Goal: Task Accomplishment & Management: Use online tool/utility

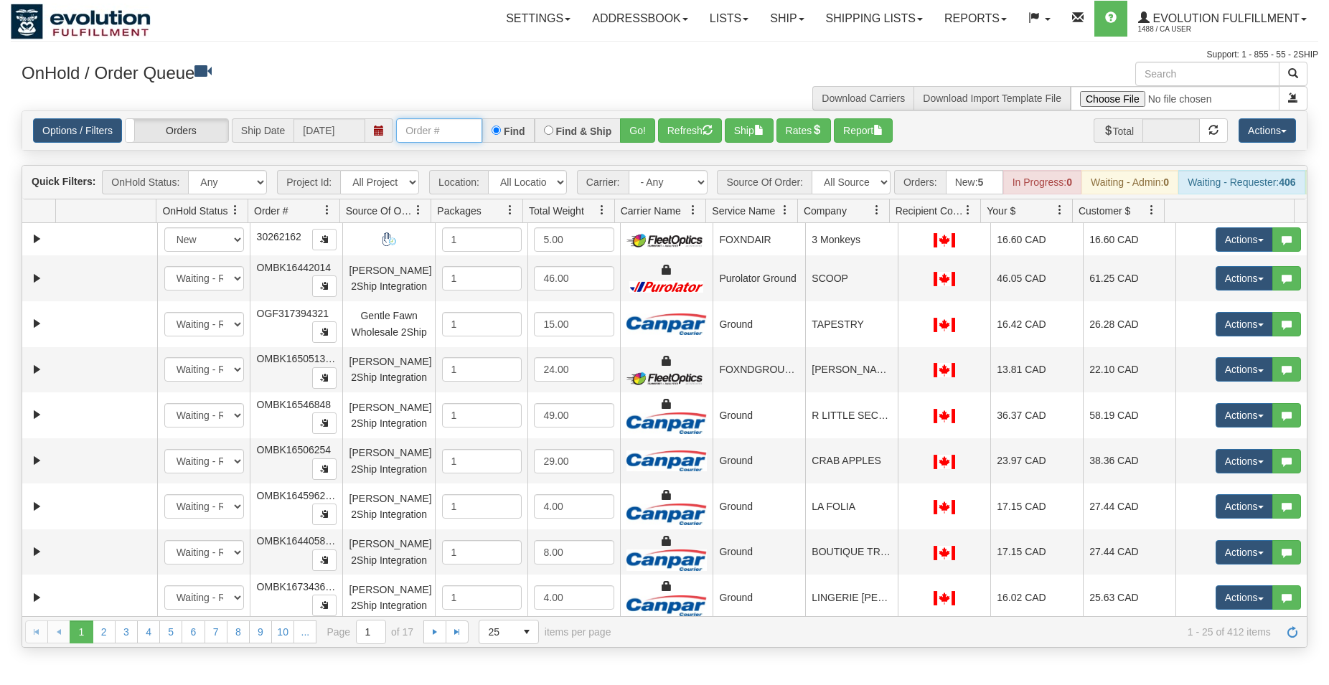
click at [437, 127] on input "text" at bounding box center [439, 130] width 86 height 24
type input "127466"
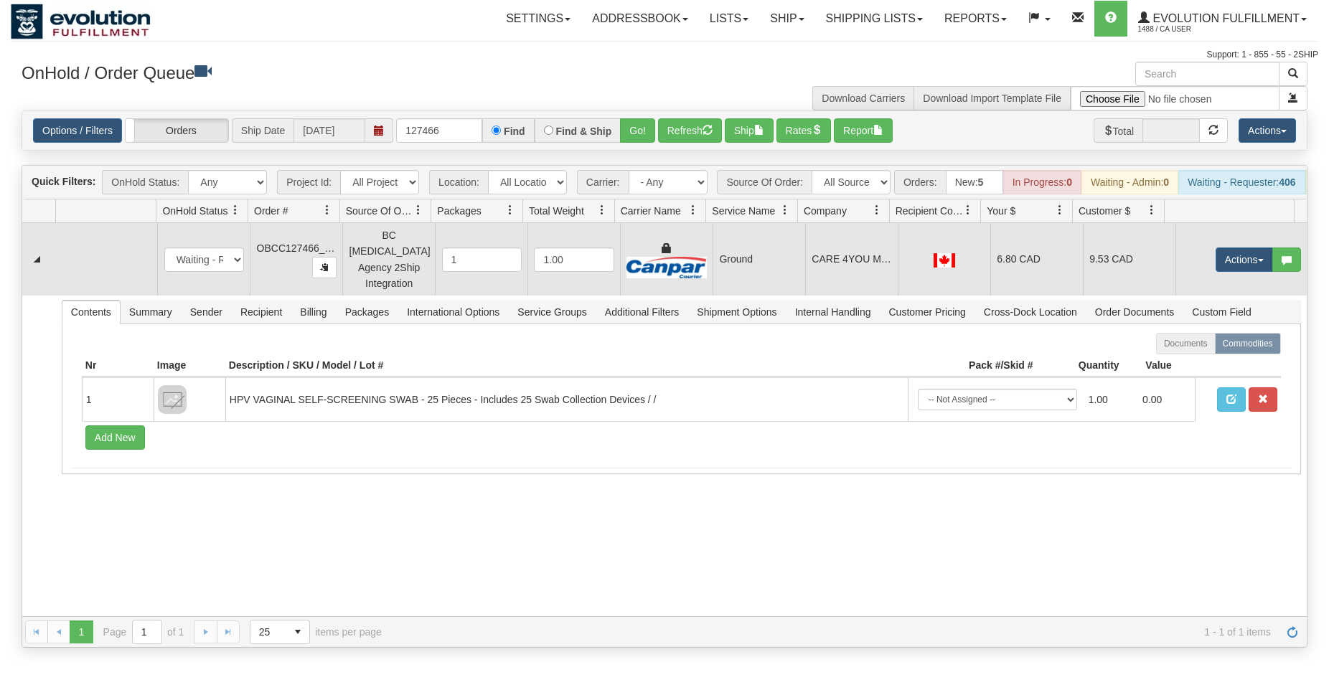
click at [1017, 274] on td "6.80 CAD" at bounding box center [1036, 259] width 93 height 72
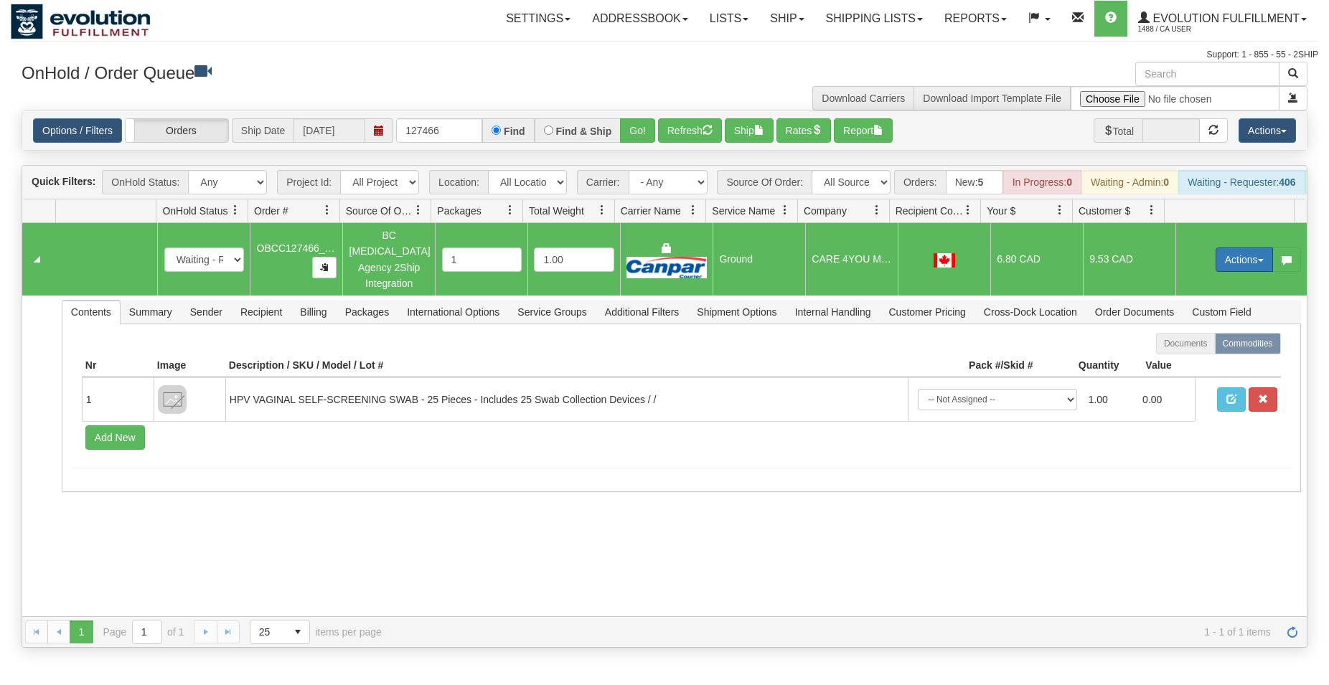
click at [1215, 258] on button "Actions" at bounding box center [1243, 260] width 57 height 24
click at [1193, 328] on span "Rate All Services" at bounding box center [1215, 324] width 86 height 11
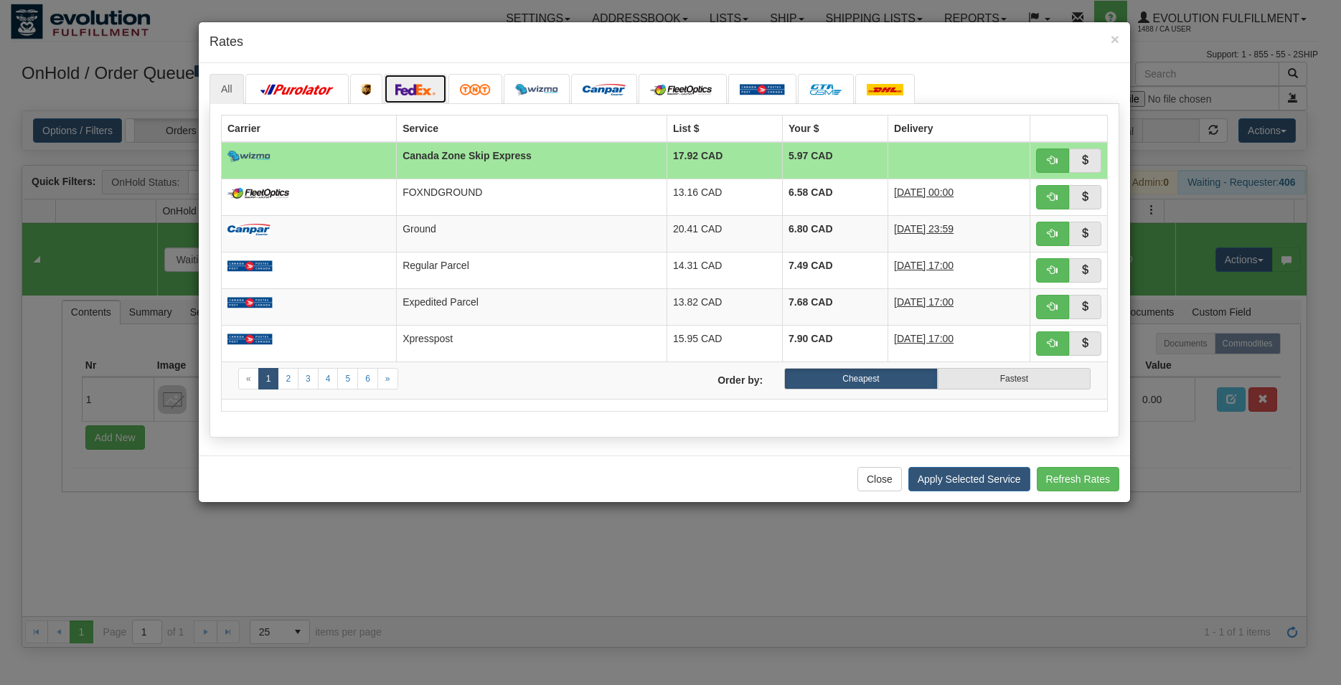
click at [410, 88] on img at bounding box center [415, 89] width 40 height 11
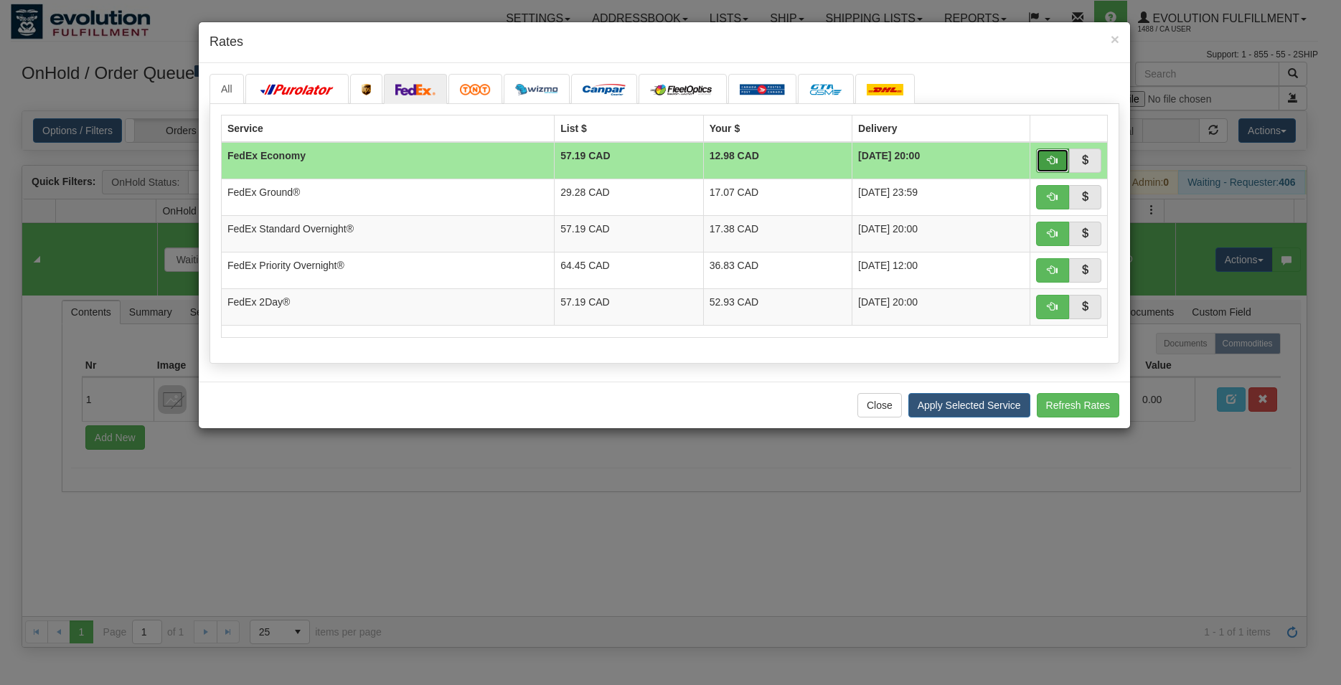
click at [1050, 161] on span "button" at bounding box center [1052, 160] width 10 height 10
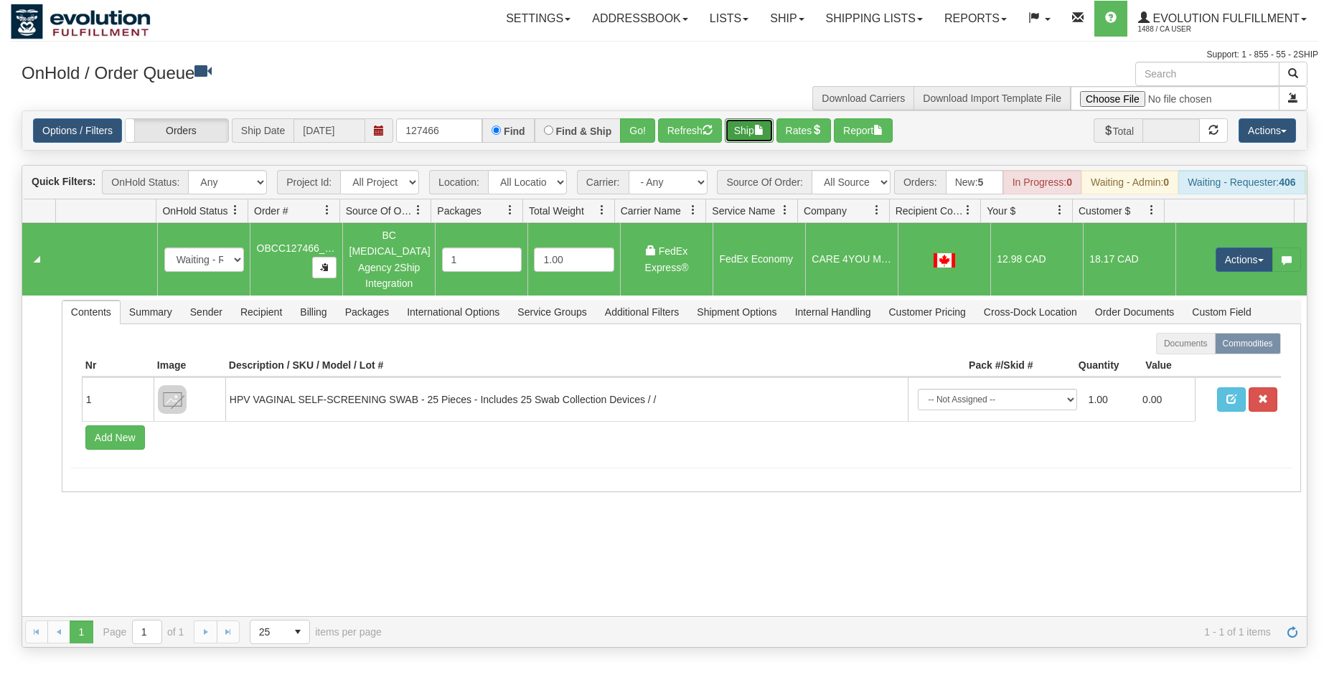
click at [745, 141] on button "Ship" at bounding box center [749, 130] width 49 height 24
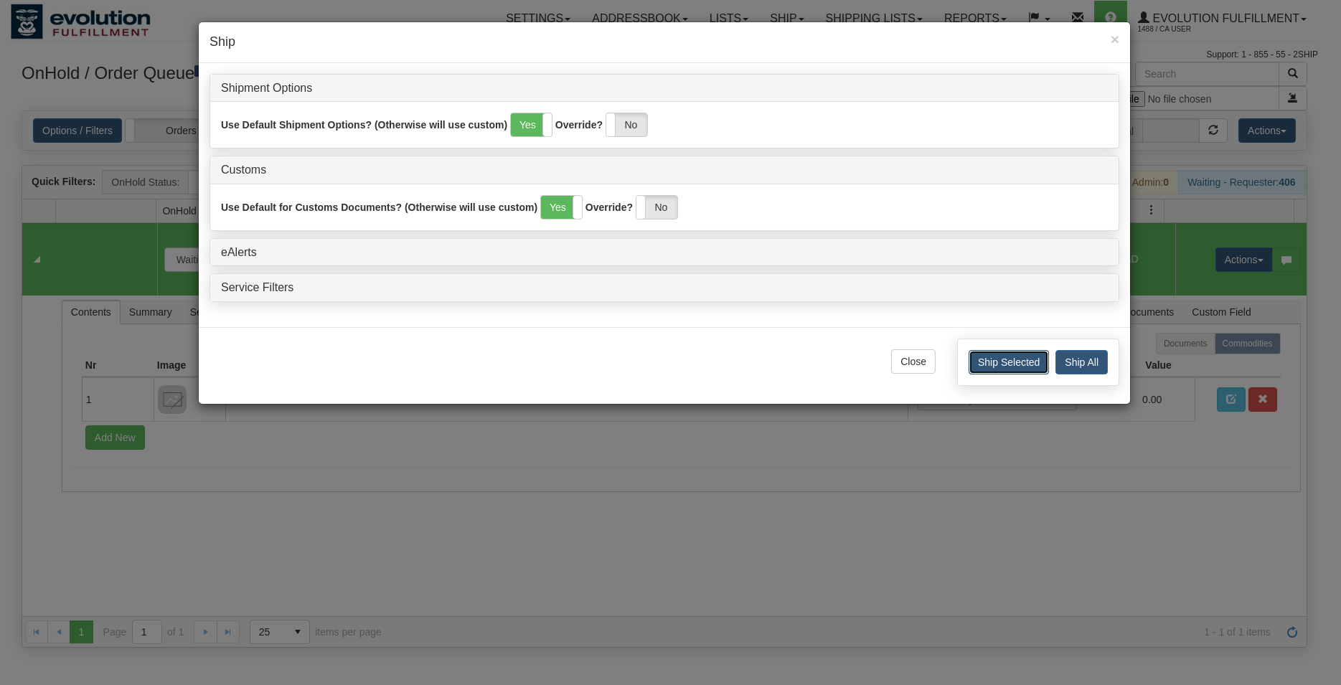
click at [1002, 353] on button "Ship Selected" at bounding box center [1009, 362] width 80 height 24
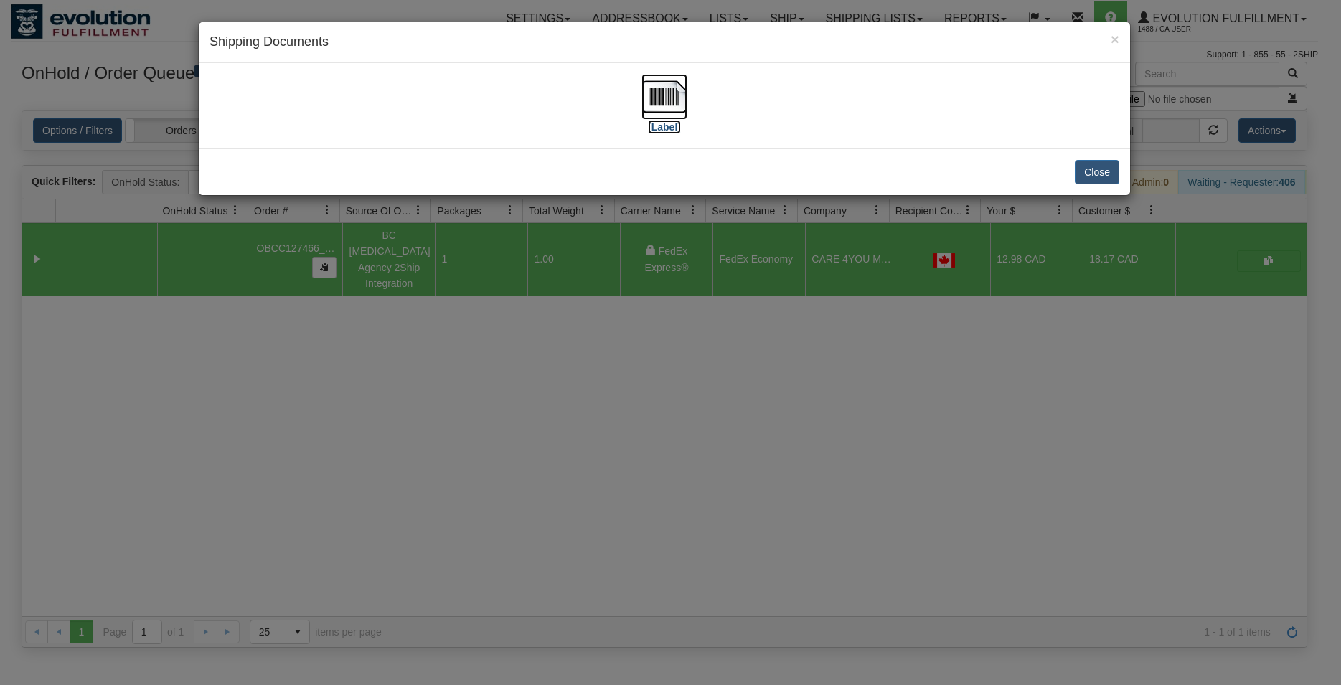
click at [669, 108] on img at bounding box center [664, 97] width 46 height 46
